Goal: Task Accomplishment & Management: Use online tool/utility

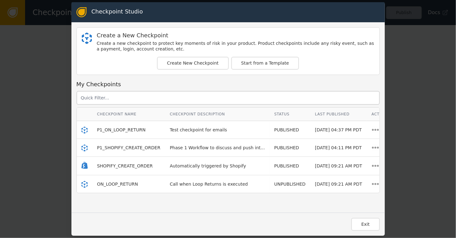
click at [116, 146] on span "P1_SHOPIFY_CREATE_ORDER" at bounding box center [128, 147] width 63 height 5
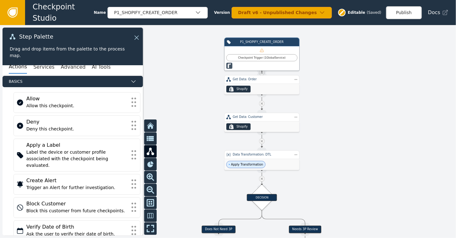
click at [376, 100] on div at bounding box center [228, 131] width 456 height 213
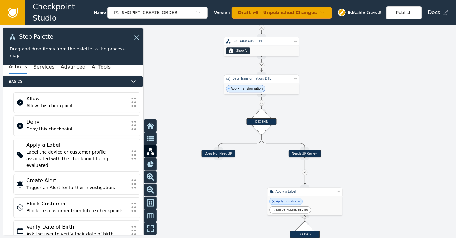
drag, startPoint x: 345, startPoint y: 117, endPoint x: 345, endPoint y: 41, distance: 75.9
click at [345, 41] on div at bounding box center [228, 131] width 456 height 213
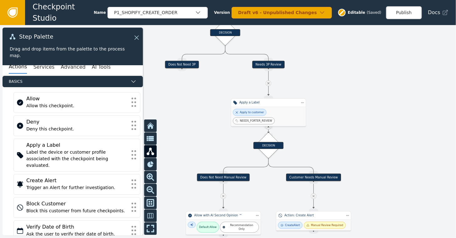
drag, startPoint x: 384, startPoint y: 126, endPoint x: 348, endPoint y: 37, distance: 96.2
click at [348, 37] on div at bounding box center [228, 131] width 456 height 213
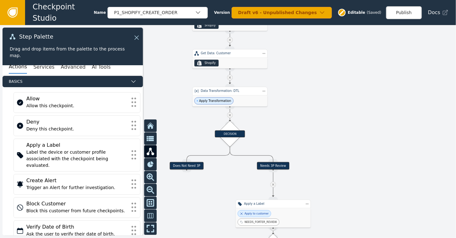
drag, startPoint x: 182, startPoint y: 106, endPoint x: 187, endPoint y: 207, distance: 101.4
click at [187, 207] on div at bounding box center [228, 131] width 456 height 213
click at [92, 66] on button "AI Tools" at bounding box center [101, 67] width 19 height 13
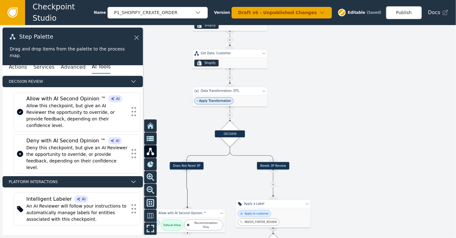
drag, startPoint x: 186, startPoint y: 170, endPoint x: 188, endPoint y: 207, distance: 36.8
click at [188, 102] on div "Target Handle for step Does Not Need 3P Source Handle for step Target Handle fo…" at bounding box center [324, 38] width 274 height 128
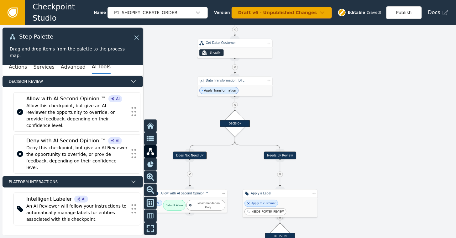
drag, startPoint x: 355, startPoint y: 172, endPoint x: 358, endPoint y: 162, distance: 10.8
click at [358, 162] on div at bounding box center [228, 131] width 456 height 213
click at [404, 14] on button "Publish" at bounding box center [404, 12] width 36 height 13
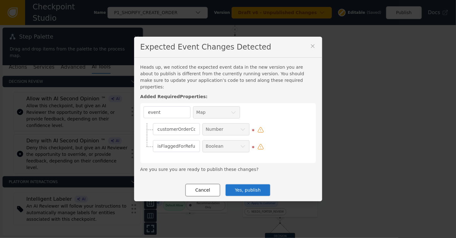
click at [200, 188] on button "Cancel" at bounding box center [202, 190] width 35 height 13
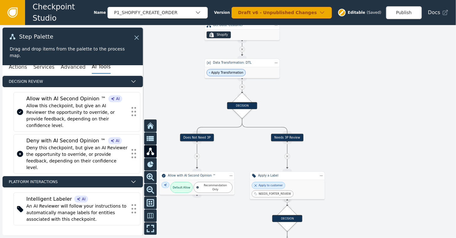
drag, startPoint x: 325, startPoint y: 136, endPoint x: 330, endPoint y: 130, distance: 7.6
click at [330, 130] on div at bounding box center [228, 131] width 456 height 213
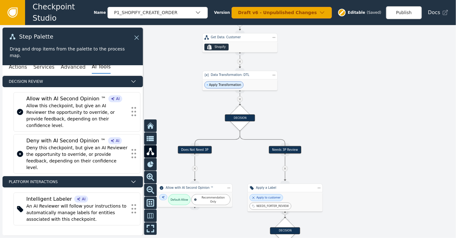
click at [9, 10] on icon at bounding box center [13, 13] width 10 height 10
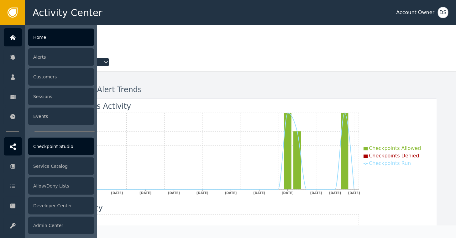
click at [52, 146] on div "Checkpoint Studio" at bounding box center [61, 147] width 66 height 18
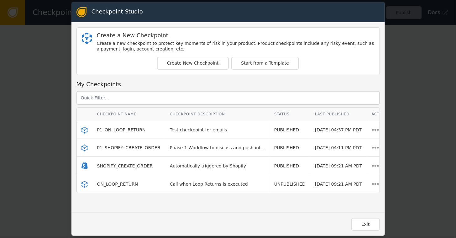
click at [114, 165] on span "SHOPIFY_CREATE_ORDER" at bounding box center [125, 165] width 56 height 5
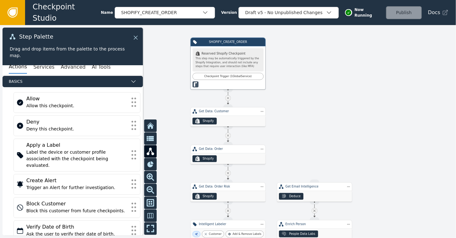
click at [134, 38] on icon at bounding box center [135, 37] width 7 height 7
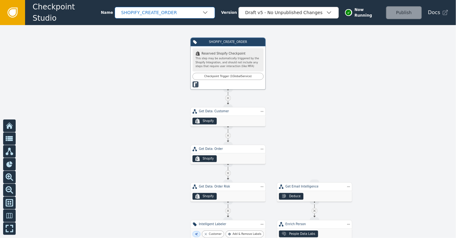
click at [178, 11] on div "SHOPIFY_CREATE_ORDER" at bounding box center [161, 12] width 81 height 7
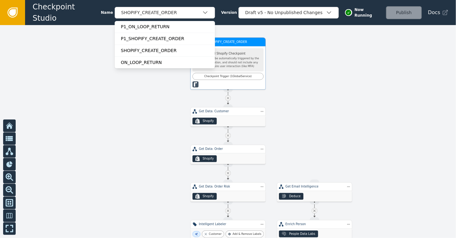
click at [241, 54] on div ".shopify-icon_svg__st0{fill:currentColor} Reserved Shopify Checkpoint" at bounding box center [228, 53] width 65 height 4
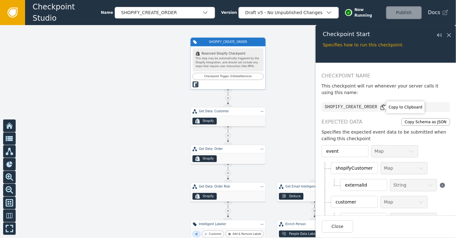
click at [380, 107] on icon at bounding box center [383, 107] width 6 height 6
click at [451, 36] on icon at bounding box center [449, 35] width 7 height 7
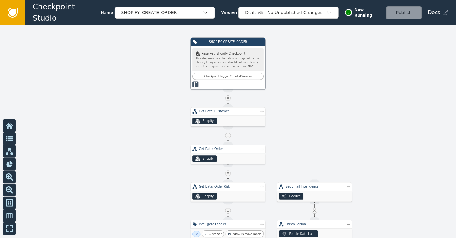
click at [10, 14] on icon at bounding box center [12, 12] width 7 height 7
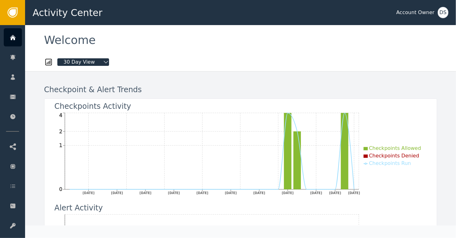
click at [449, 13] on div "Activity Center Account Owner DS" at bounding box center [240, 12] width 431 height 25
click at [442, 15] on div "DS" at bounding box center [443, 12] width 11 height 11
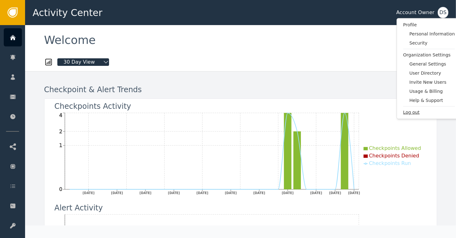
click at [407, 113] on span "Log out" at bounding box center [430, 112] width 52 height 7
